Goal: Task Accomplishment & Management: Complete application form

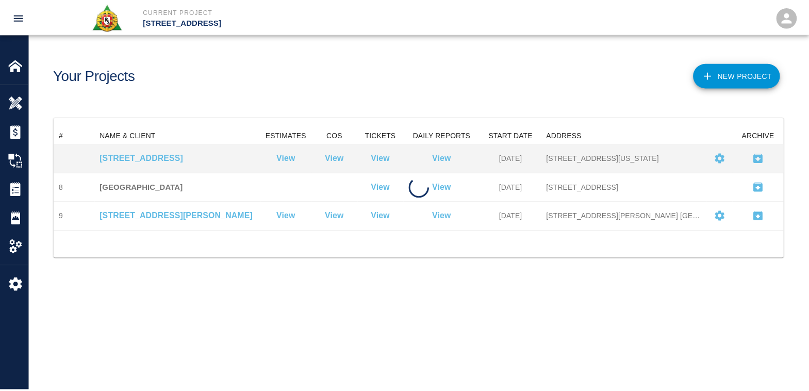
scroll to position [95, 729]
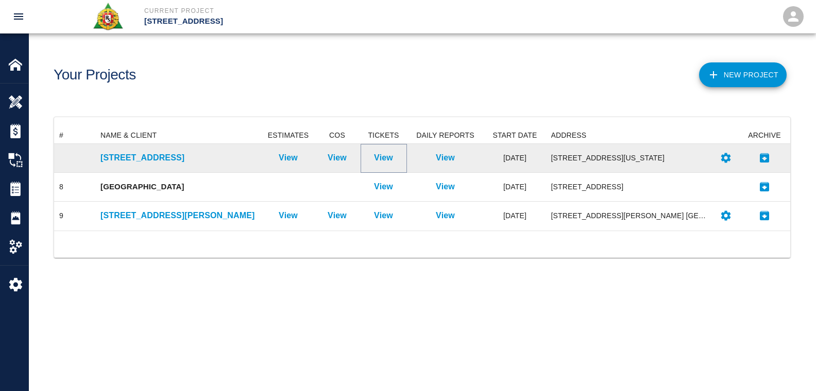
click at [382, 158] on p "View" at bounding box center [383, 158] width 19 height 12
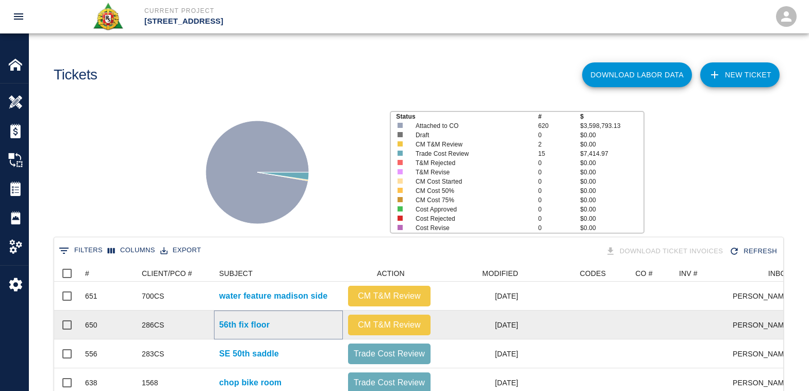
click at [252, 321] on p "56th fix floor" at bounding box center [244, 325] width 51 height 12
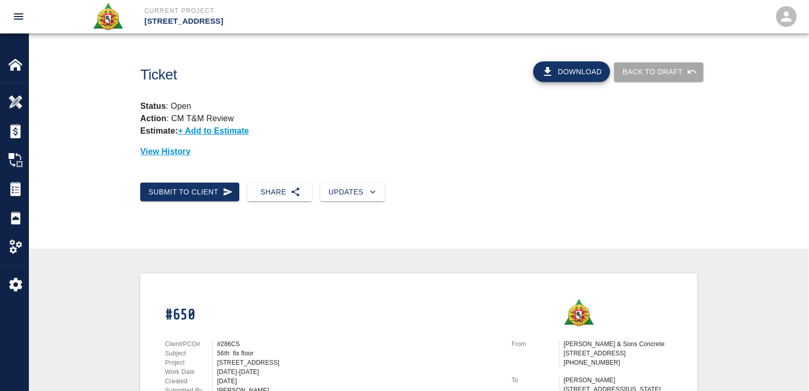
click at [657, 71] on button "Back to Draft" at bounding box center [658, 71] width 89 height 19
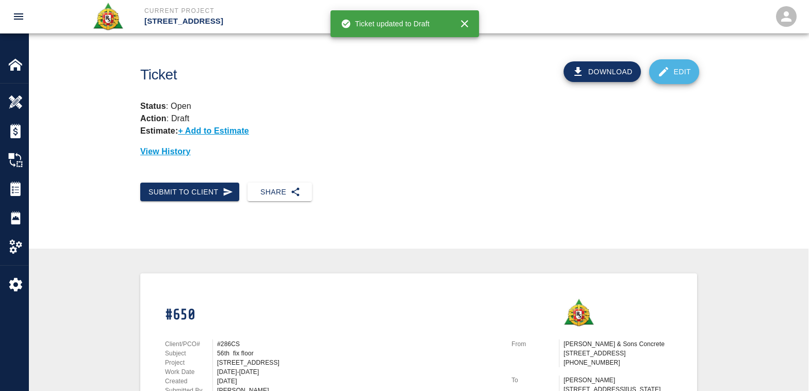
click at [683, 71] on link "Edit" at bounding box center [674, 71] width 51 height 25
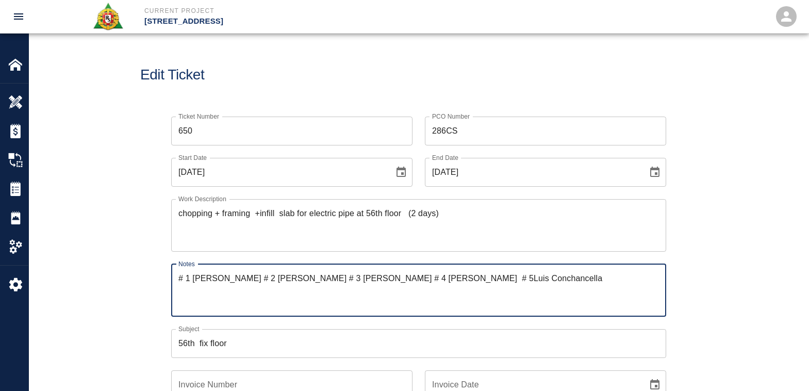
click at [564, 279] on textarea "# 1 [PERSON_NAME] # 2 [PERSON_NAME] # 3 [PERSON_NAME] # 4 [PERSON_NAME] # 5Luis…" at bounding box center [418, 290] width 480 height 36
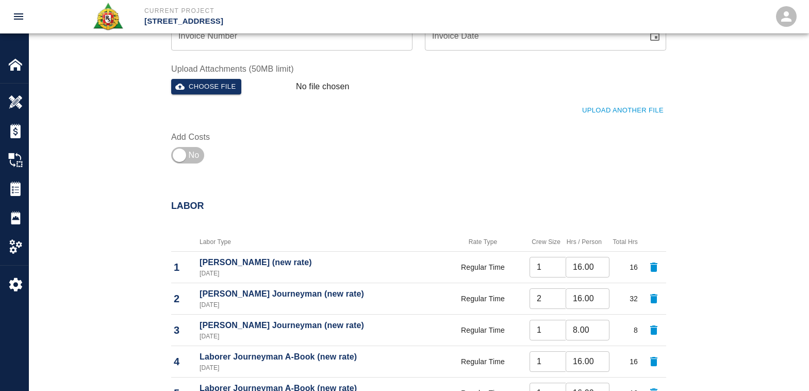
scroll to position [515, 0]
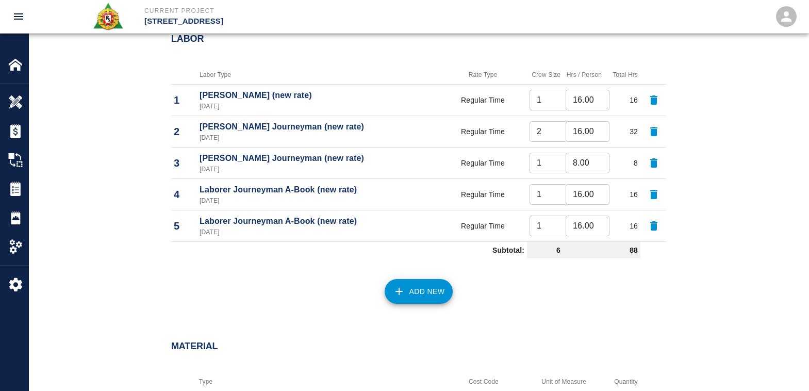
type textarea "# 1 [PERSON_NAME] # 2 [PERSON_NAME] # 3 [PERSON_NAME] # 4 [PERSON_NAME] # 5Luis…"
click at [415, 288] on button "Add New" at bounding box center [418, 291] width 69 height 25
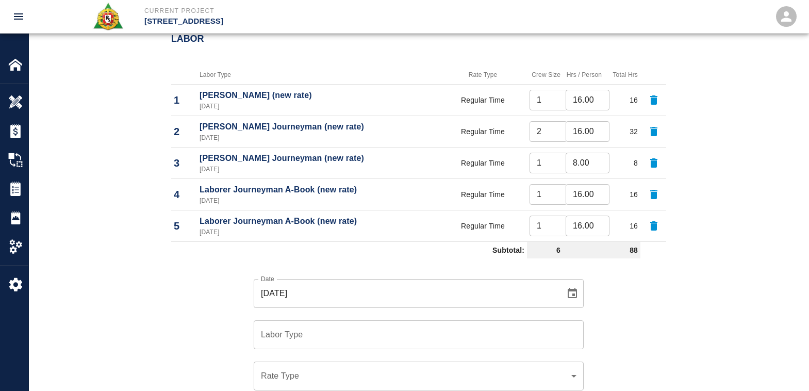
click at [270, 352] on div "Rate Type ​ Rate Type" at bounding box center [412, 369] width 342 height 41
click at [299, 328] on input "Labor Type" at bounding box center [418, 335] width 321 height 20
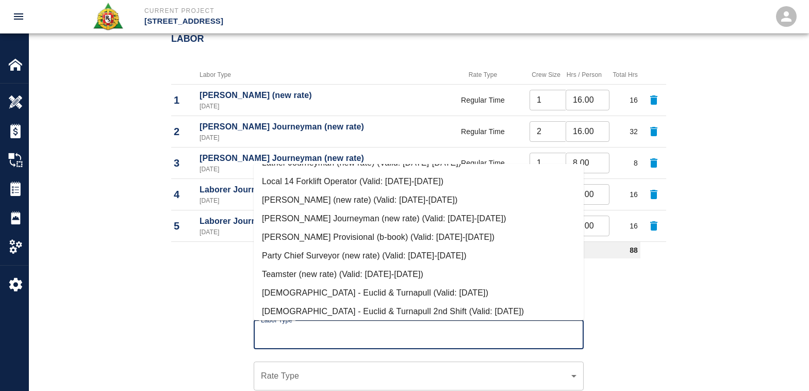
click at [326, 216] on li "[PERSON_NAME] Journeyman (new rate) (Valid: [DATE]-[DATE])" at bounding box center [419, 218] width 330 height 19
type input "[PERSON_NAME] Journeyman (new rate)"
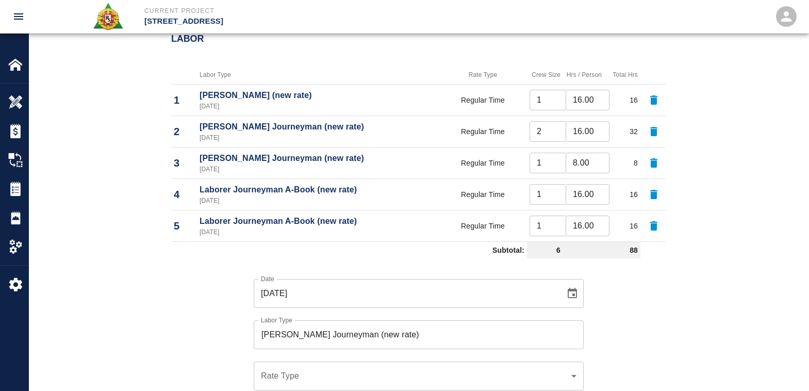
click at [289, 366] on div "​ Rate Type" at bounding box center [419, 375] width 330 height 29
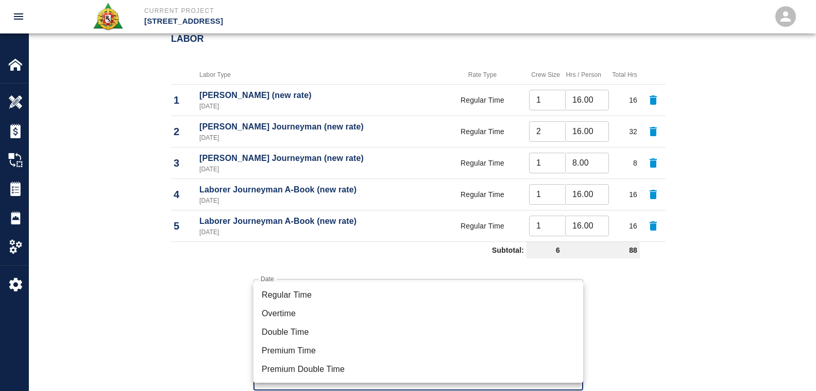
click at [299, 294] on li "Regular Time" at bounding box center [419, 295] width 330 height 19
type input "rate_rt"
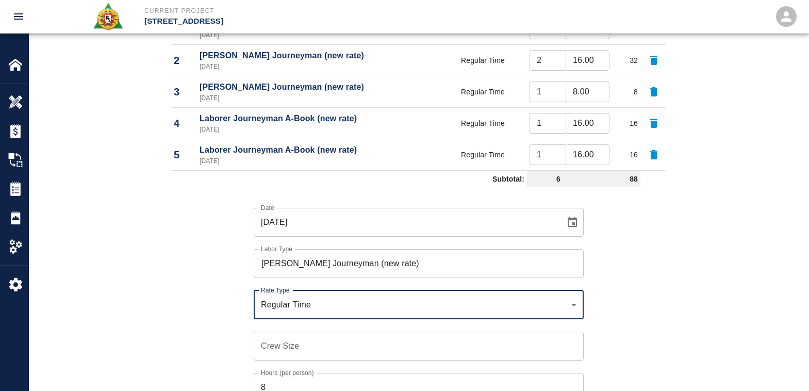
scroll to position [773, 0]
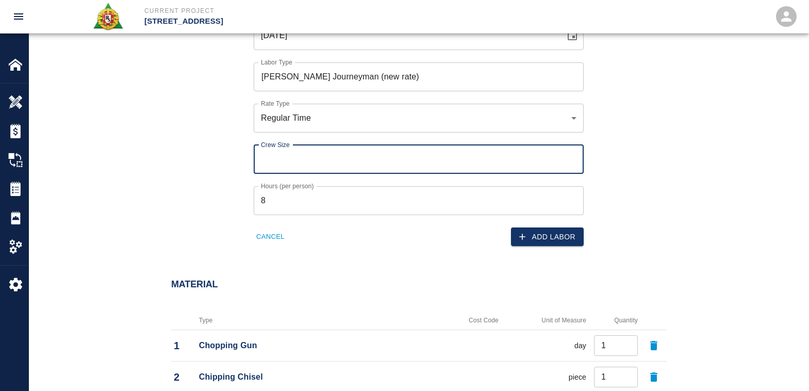
click at [274, 163] on input "Crew Size" at bounding box center [419, 159] width 330 height 29
type input "1"
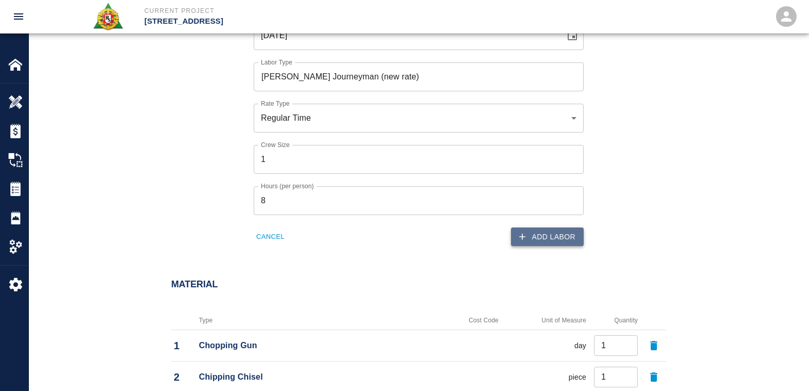
click at [549, 240] on button "Add Labor" at bounding box center [547, 236] width 73 height 19
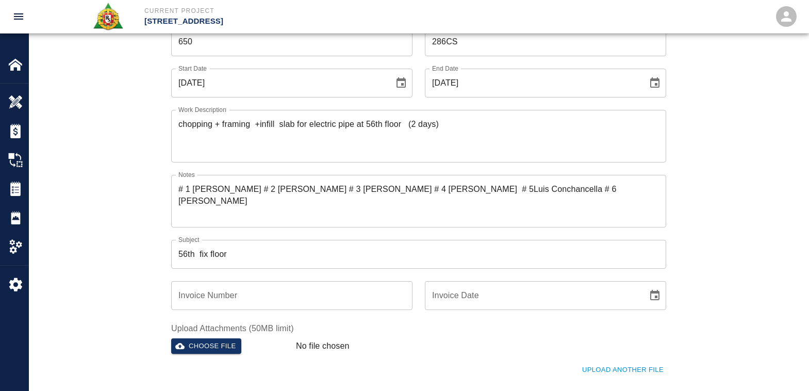
scroll to position [83, 0]
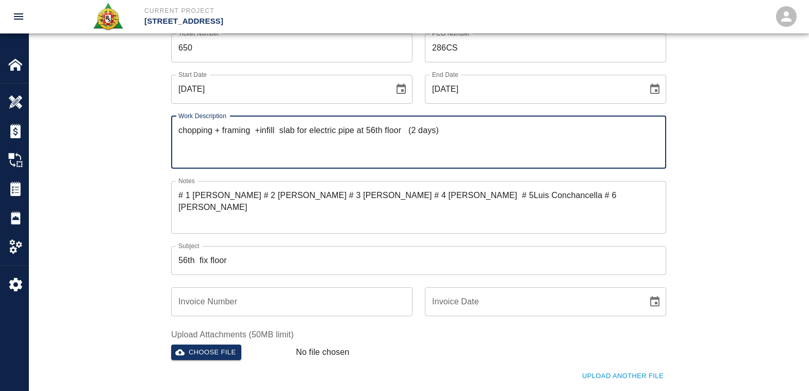
click at [183, 140] on textarea "chopping + framing +infill slab for electric pipe at 56th floor (2 days)" at bounding box center [418, 142] width 480 height 36
click at [454, 126] on textarea "chopping + framing +infill slab for electric pipe at 56th floor (2 days)" at bounding box center [418, 142] width 480 height 36
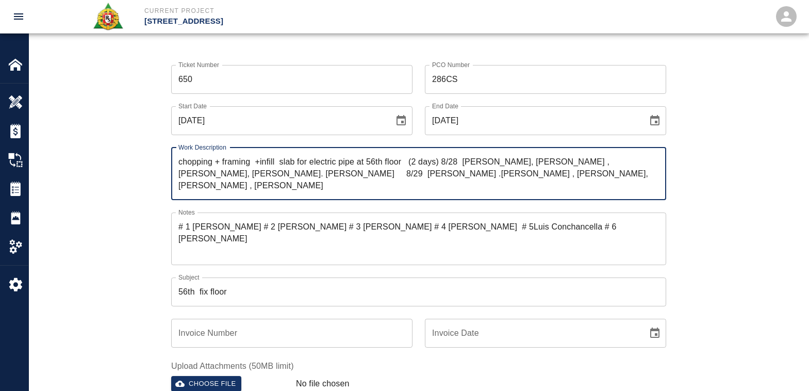
scroll to position [103, 0]
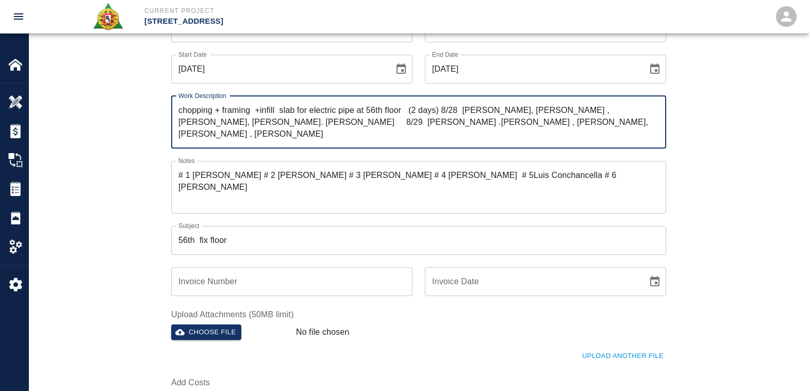
type textarea "chopping + framing +infill slab for electric pipe at 56th floor (2 days) 8/28 […"
click at [477, 174] on textarea "# 1 [PERSON_NAME] # 2 [PERSON_NAME] # 3 [PERSON_NAME] # 4 [PERSON_NAME] # 5Luis…" at bounding box center [418, 187] width 480 height 36
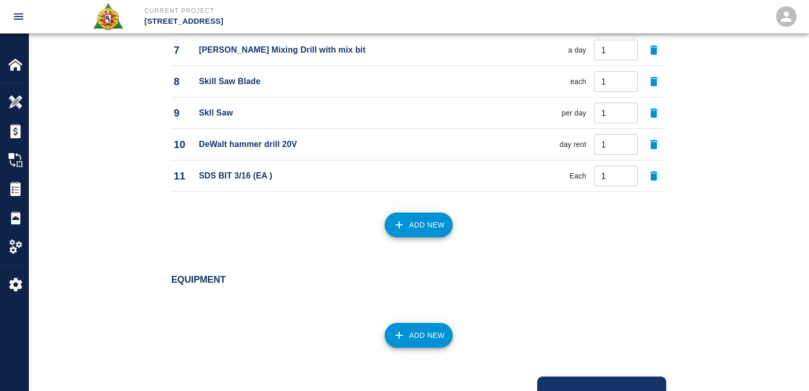
scroll to position [1138, 0]
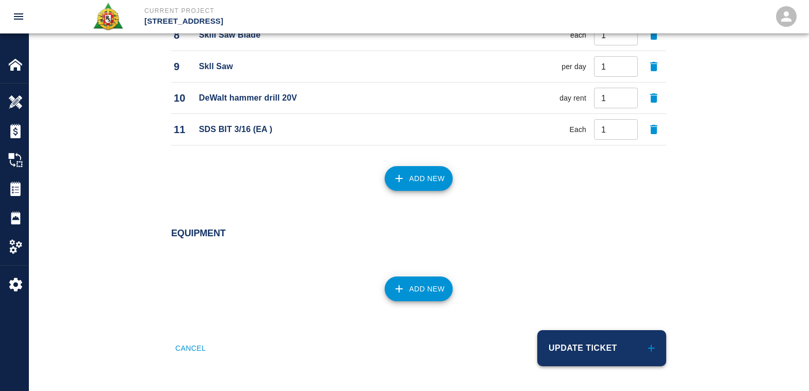
type textarea "# 1 [PERSON_NAME] # 2 [PERSON_NAME] # 3 [PERSON_NAME] # 4 [PERSON_NAME] # 5 [PE…"
drag, startPoint x: 572, startPoint y: 338, endPoint x: 564, endPoint y: 338, distance: 7.2
click at [571, 339] on button "Update Ticket" at bounding box center [601, 348] width 129 height 36
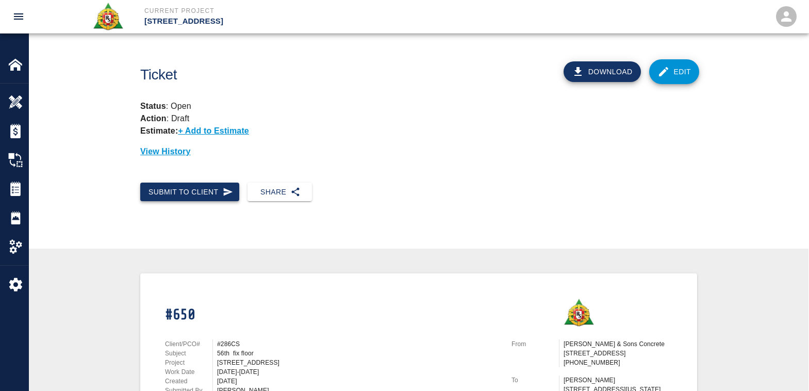
click at [178, 189] on button "Submit to Client" at bounding box center [189, 191] width 99 height 19
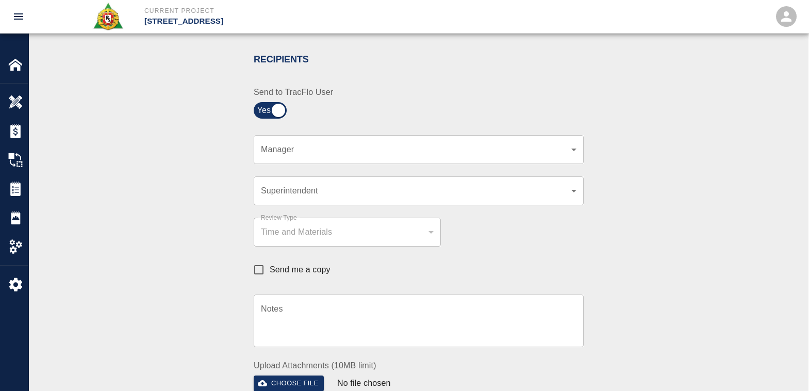
scroll to position [206, 0]
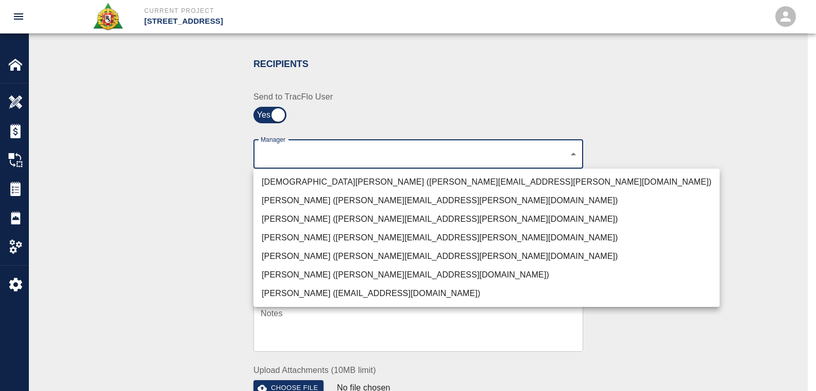
click at [351, 255] on li "[PERSON_NAME] ([PERSON_NAME][EMAIL_ADDRESS][PERSON_NAME][DOMAIN_NAME])" at bounding box center [487, 256] width 466 height 19
type input "847697a4-1653-40b8-8826-f1bc12995eb7"
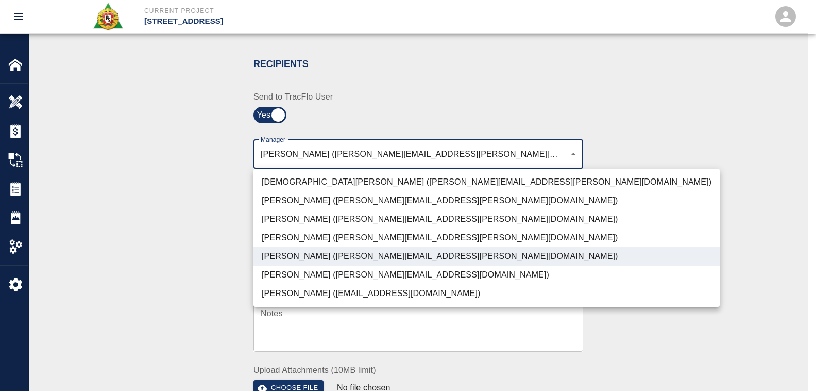
click at [631, 222] on div at bounding box center [408, 195] width 816 height 391
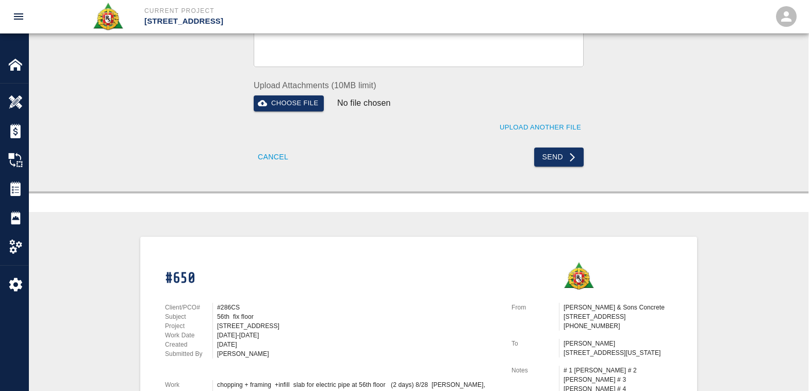
scroll to position [515, 0]
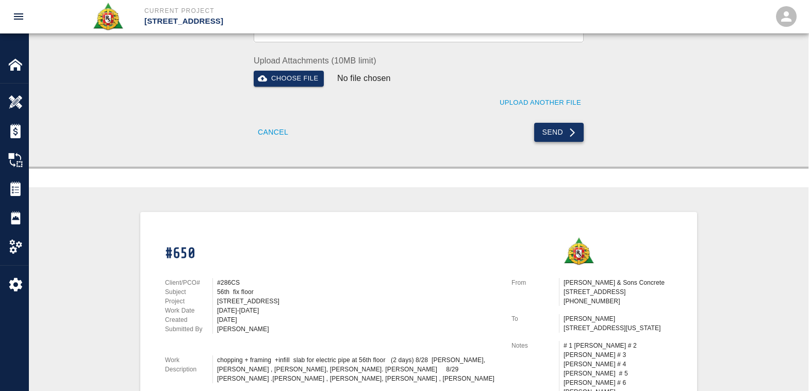
click at [552, 128] on button "Send" at bounding box center [559, 132] width 50 height 19
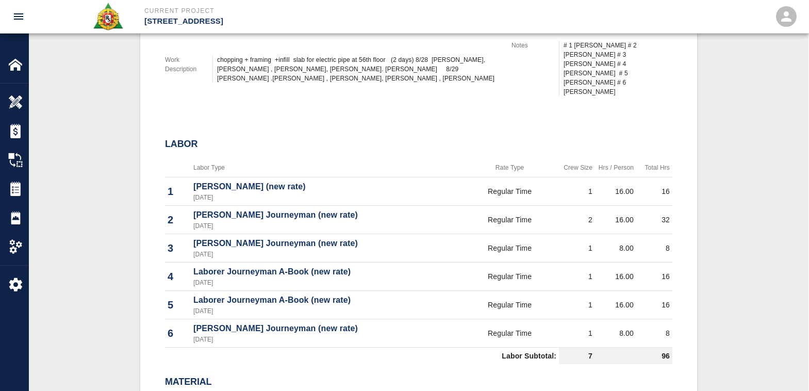
scroll to position [361, 0]
click at [19, 181] on img at bounding box center [15, 188] width 14 height 14
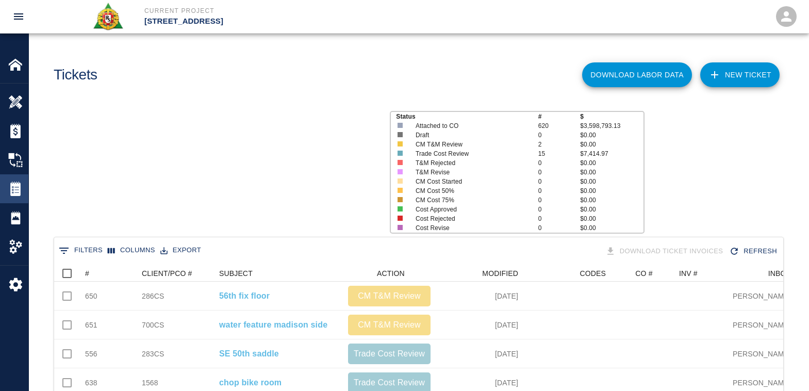
scroll to position [594, 721]
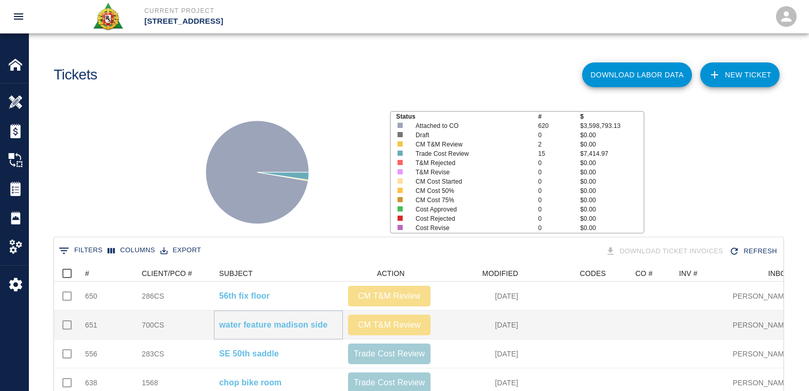
click at [233, 326] on p "water feature madison side" at bounding box center [273, 325] width 108 height 12
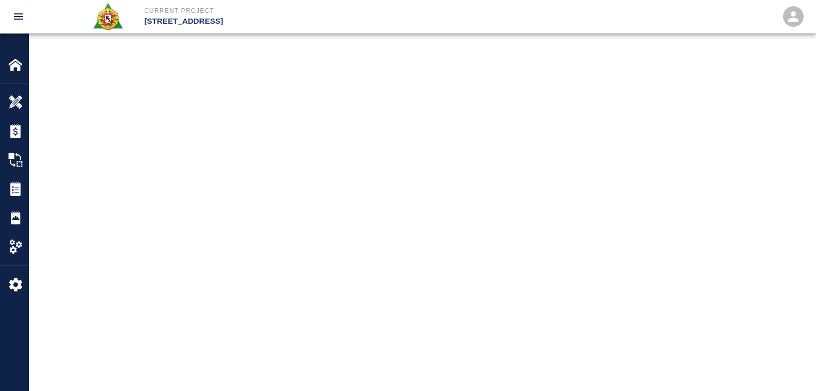
click at [233, 326] on main at bounding box center [422, 195] width 787 height 391
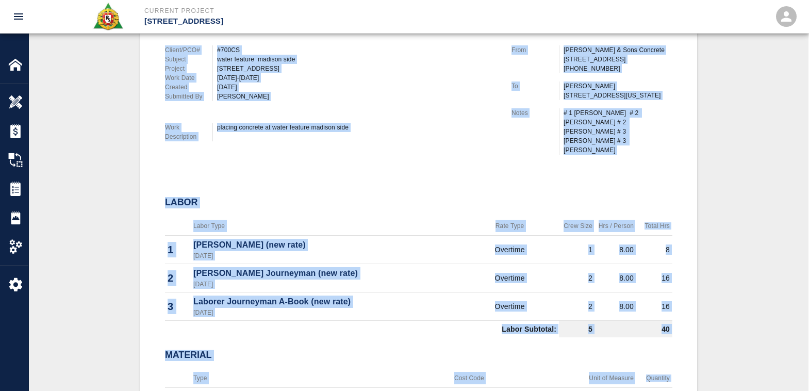
scroll to position [287, 0]
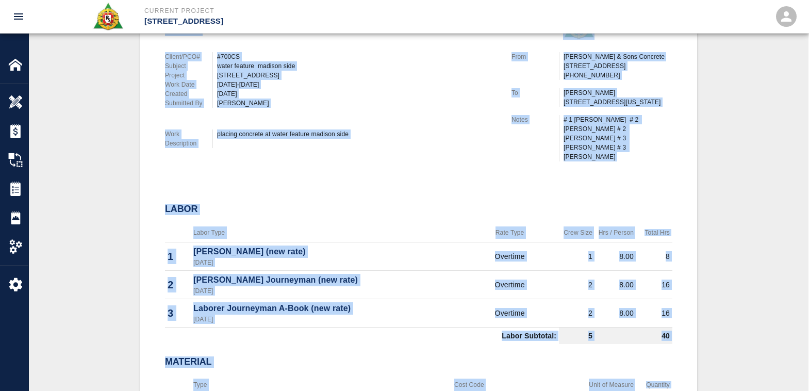
click at [383, 223] on th "Labor Type" at bounding box center [326, 232] width 270 height 19
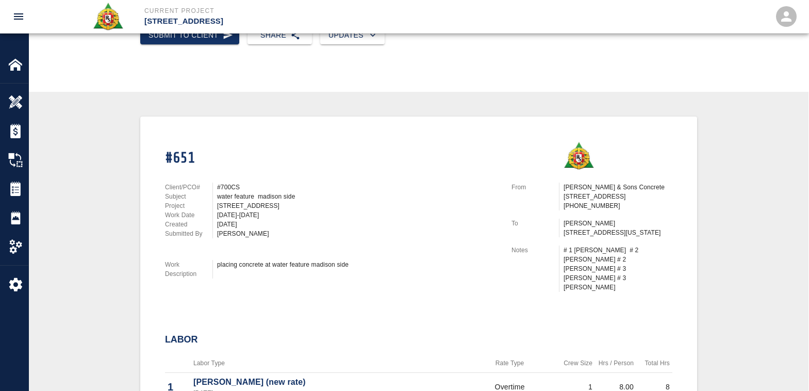
scroll to position [0, 0]
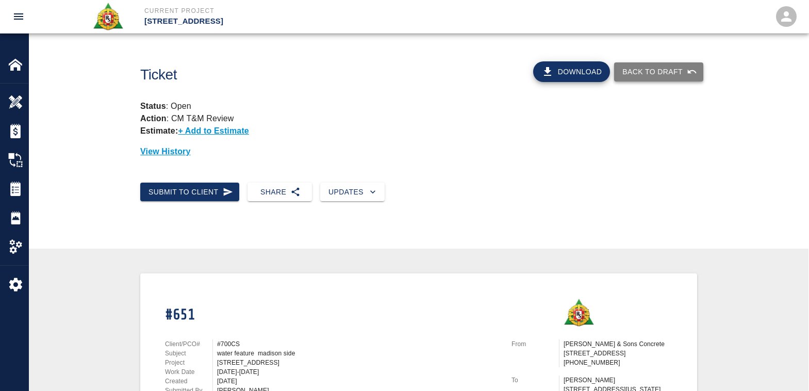
click at [652, 70] on button "Back to Draft" at bounding box center [658, 71] width 89 height 19
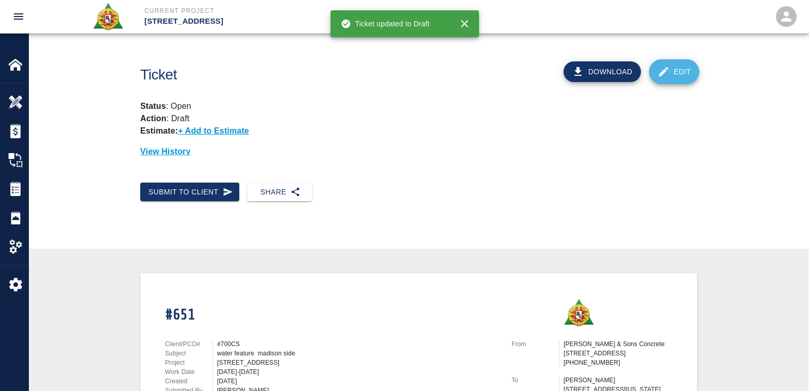
click at [679, 68] on link "Edit" at bounding box center [674, 71] width 51 height 25
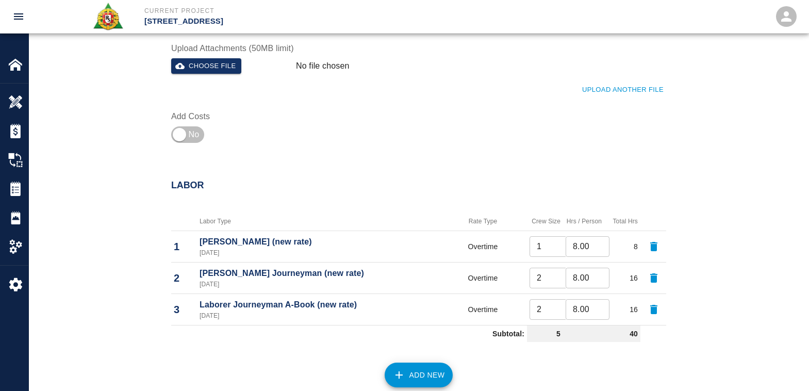
scroll to position [317, 0]
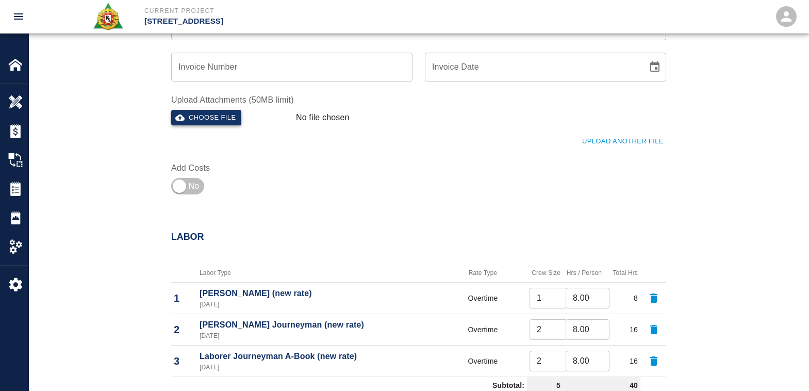
click at [215, 114] on button "Choose file" at bounding box center [206, 118] width 70 height 16
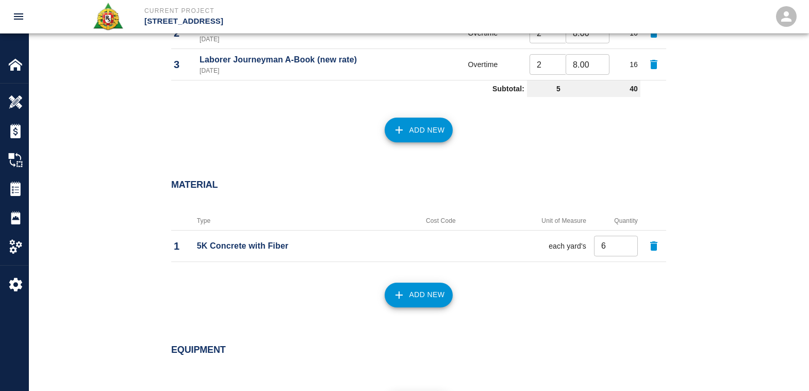
scroll to position [730, 0]
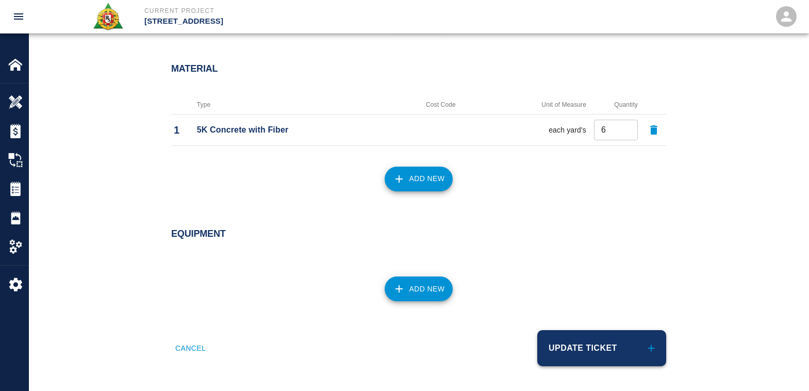
click at [574, 349] on button "Update Ticket" at bounding box center [601, 348] width 129 height 36
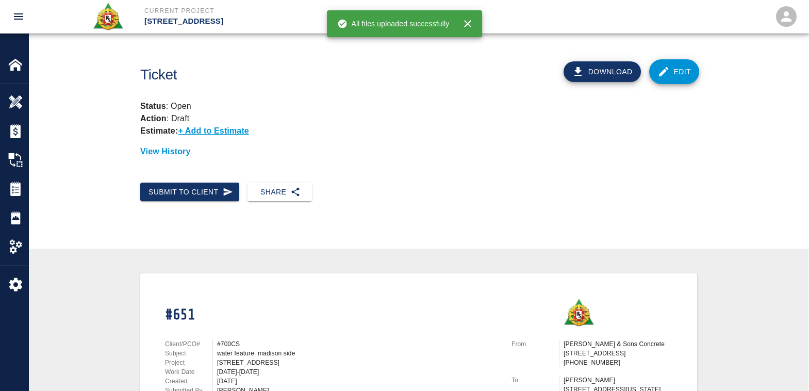
drag, startPoint x: 381, startPoint y: 250, endPoint x: 301, endPoint y: 230, distance: 83.0
click at [180, 186] on button "Submit to Client" at bounding box center [189, 191] width 99 height 19
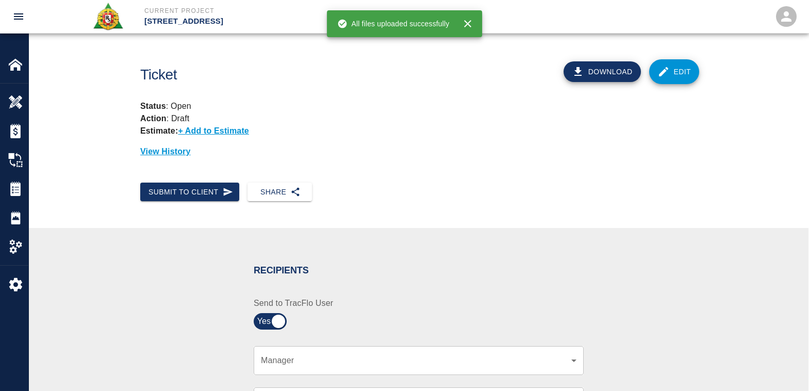
click at [421, 351] on div "​ Manager" at bounding box center [419, 360] width 330 height 29
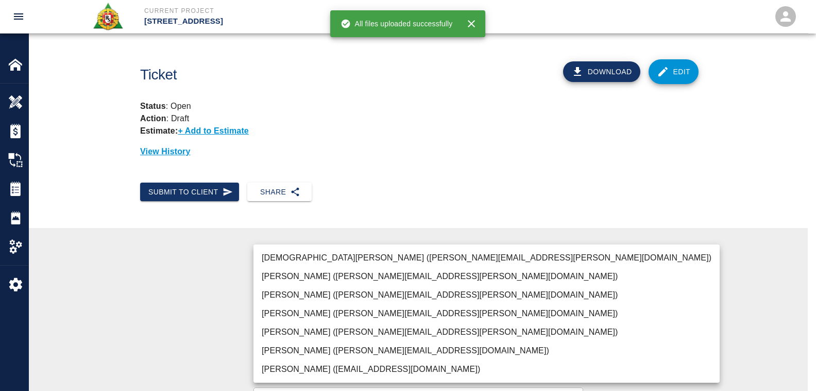
click at [442, 357] on body "Current Project [STREET_ADDRESS] Home [STREET_ADDRESS] Overview Estimates Chang…" at bounding box center [408, 195] width 816 height 391
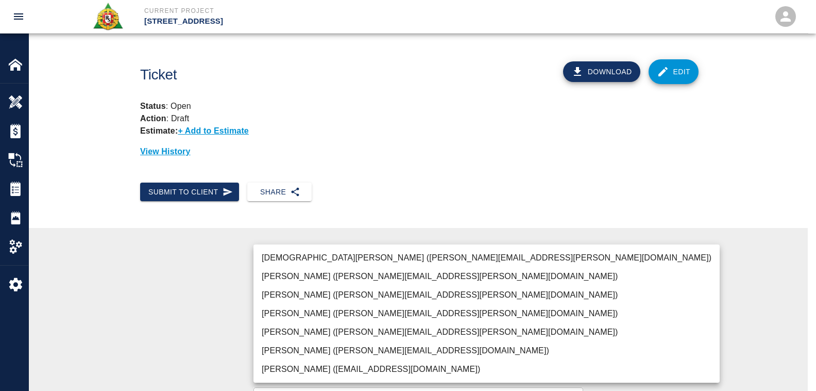
click at [320, 329] on li "[PERSON_NAME] ([PERSON_NAME][EMAIL_ADDRESS][PERSON_NAME][DOMAIN_NAME])" at bounding box center [487, 332] width 466 height 19
type input "847697a4-1653-40b8-8826-f1bc12995eb7"
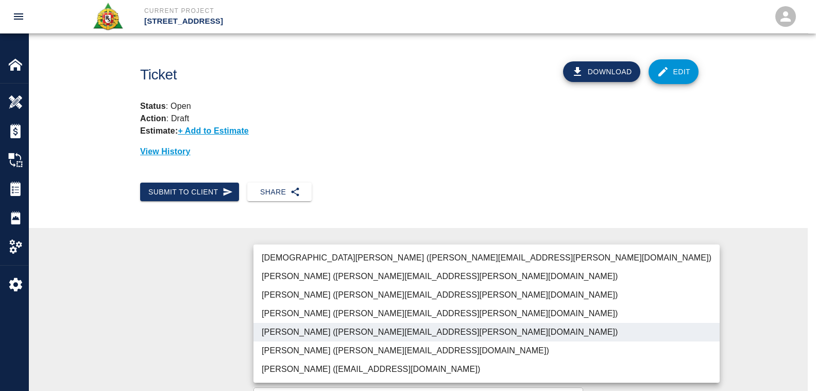
click at [640, 256] on div at bounding box center [408, 195] width 816 height 391
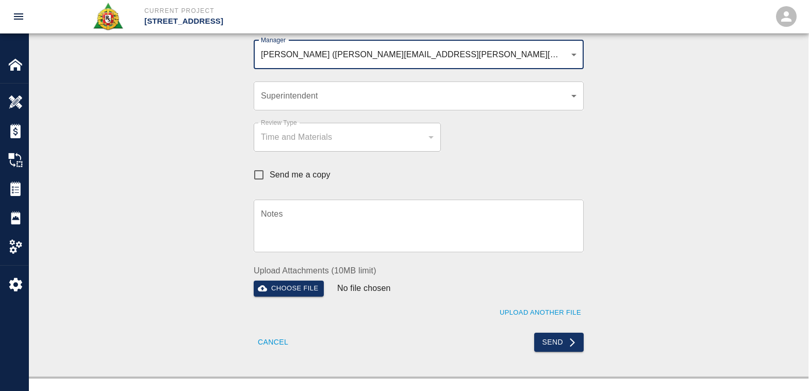
scroll to position [309, 0]
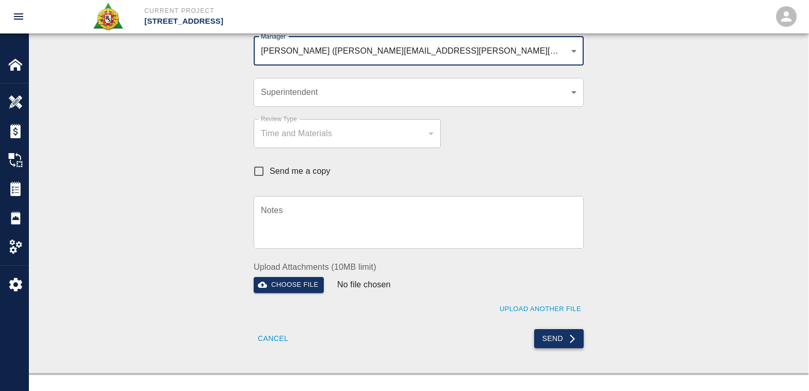
click at [556, 339] on button "Send" at bounding box center [559, 338] width 50 height 19
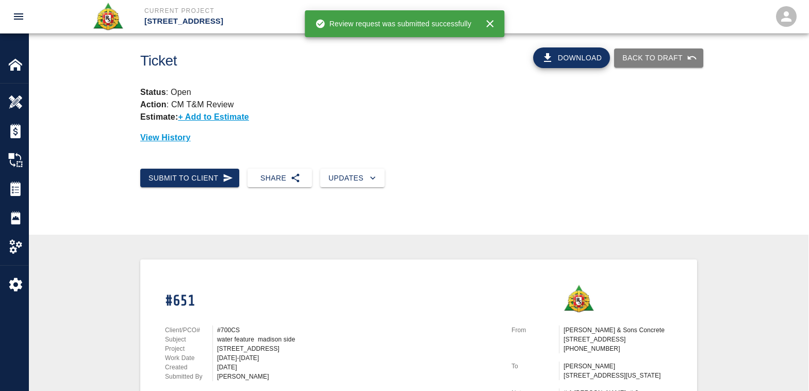
scroll to position [0, 0]
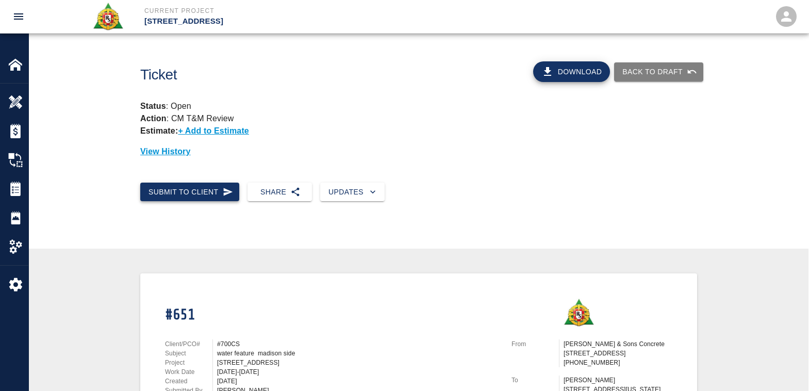
click at [181, 188] on button "Submit to Client" at bounding box center [189, 191] width 99 height 19
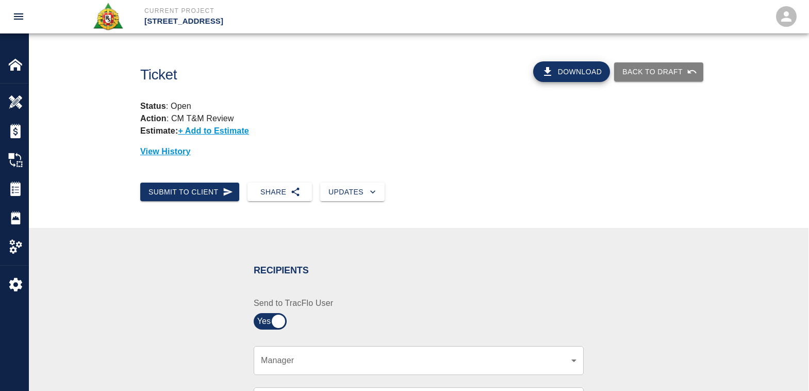
click at [378, 358] on body "Current Project [STREET_ADDRESS] Home [STREET_ADDRESS] Overview Estimates Chang…" at bounding box center [404, 195] width 809 height 391
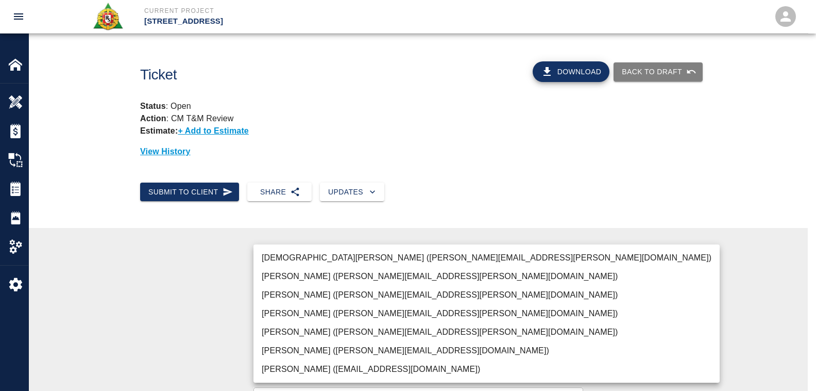
click at [351, 330] on li "[PERSON_NAME] ([PERSON_NAME][EMAIL_ADDRESS][PERSON_NAME][DOMAIN_NAME])" at bounding box center [487, 332] width 466 height 19
type input "847697a4-1653-40b8-8826-f1bc12995eb7"
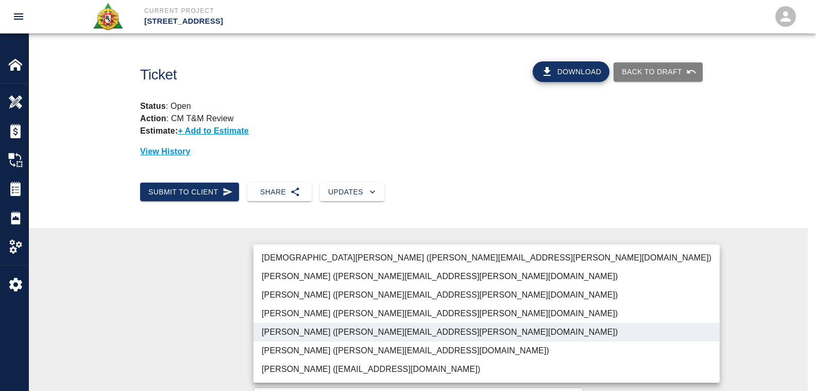
click at [620, 356] on div at bounding box center [408, 195] width 816 height 391
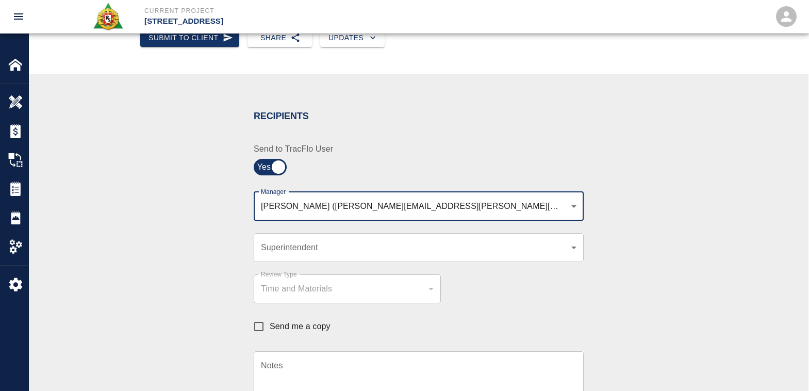
scroll to position [361, 0]
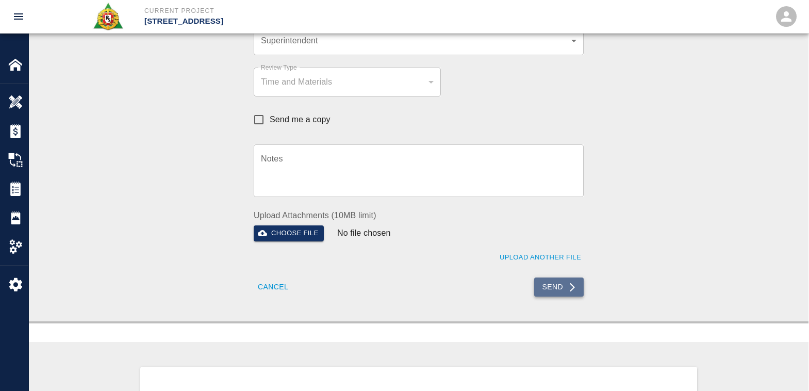
click at [542, 287] on button "Send" at bounding box center [559, 286] width 50 height 19
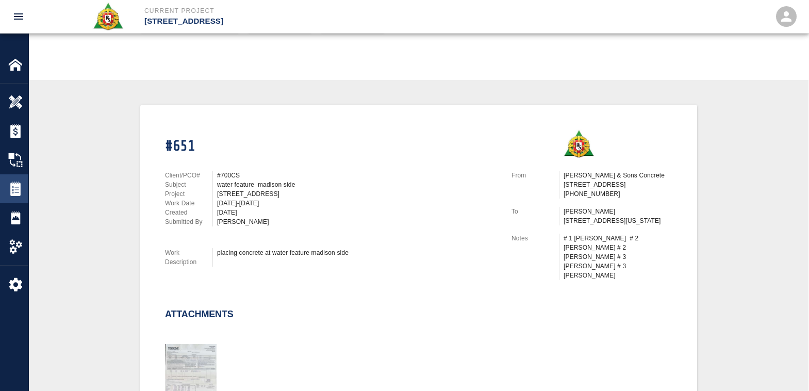
scroll to position [52, 0]
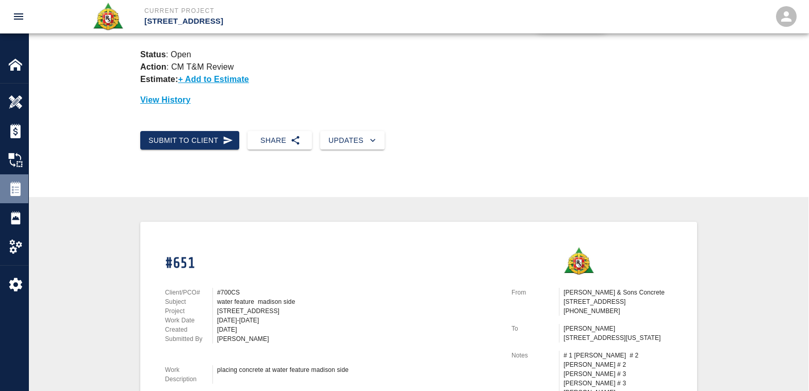
click at [16, 188] on img at bounding box center [15, 188] width 14 height 14
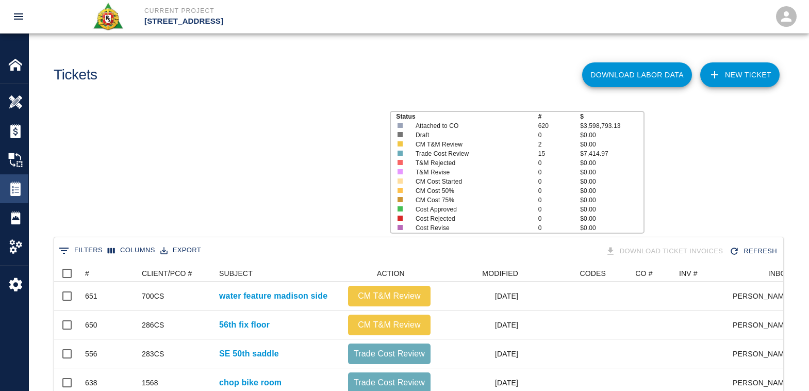
scroll to position [594, 721]
